Goal: Task Accomplishment & Management: Complete application form

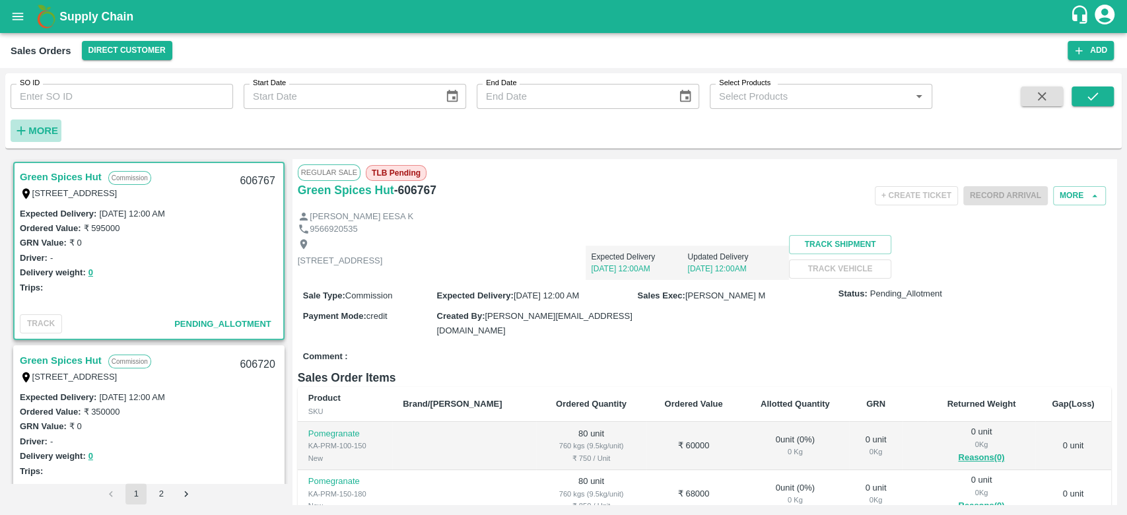
click at [34, 132] on strong "More" at bounding box center [43, 130] width 30 height 11
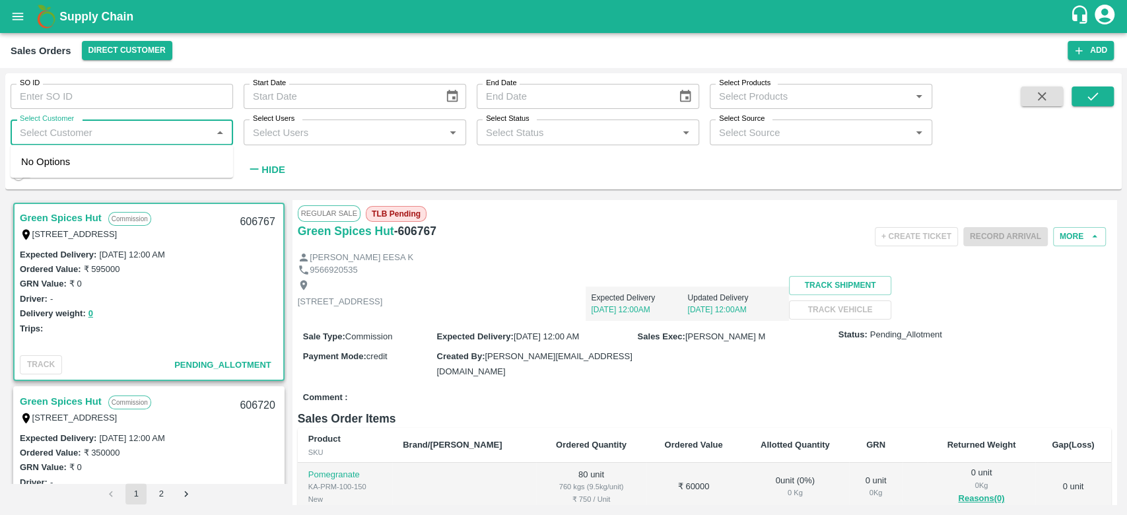
click at [34, 132] on input "Select Customer" at bounding box center [111, 131] width 193 height 17
type input "iniya"
